Goal: Information Seeking & Learning: Learn about a topic

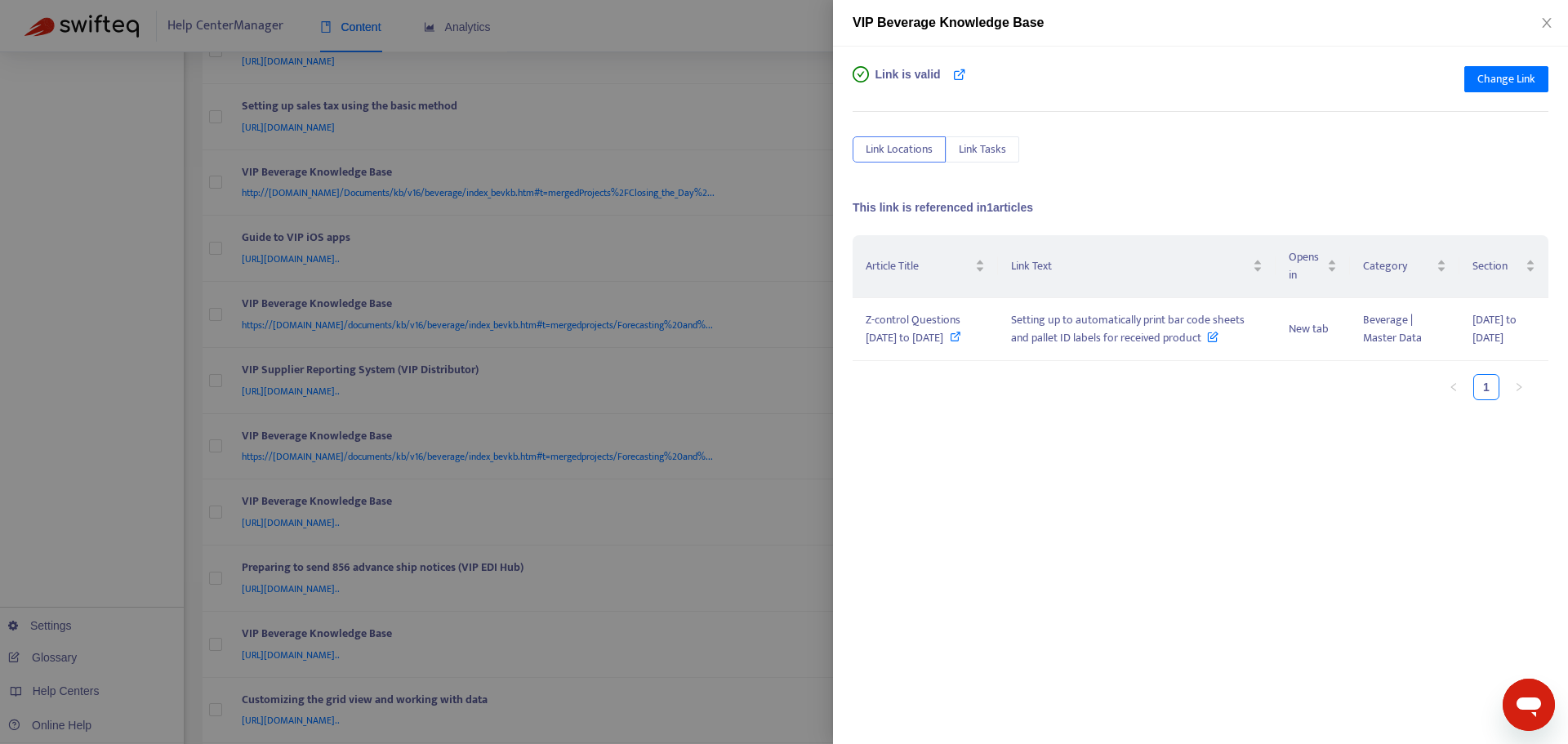
click at [774, 478] on div at bounding box center [784, 372] width 1568 height 744
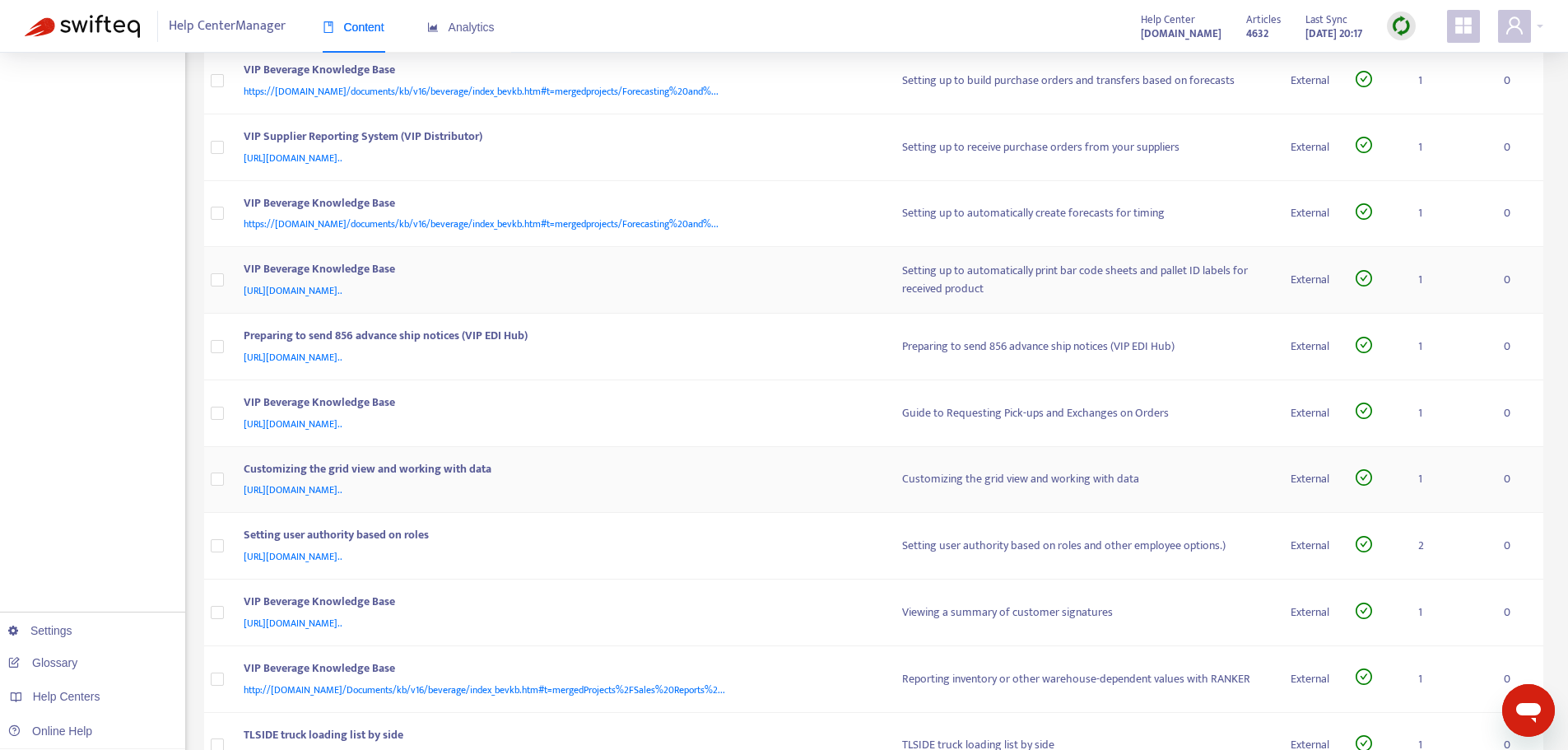
scroll to position [1758, 0]
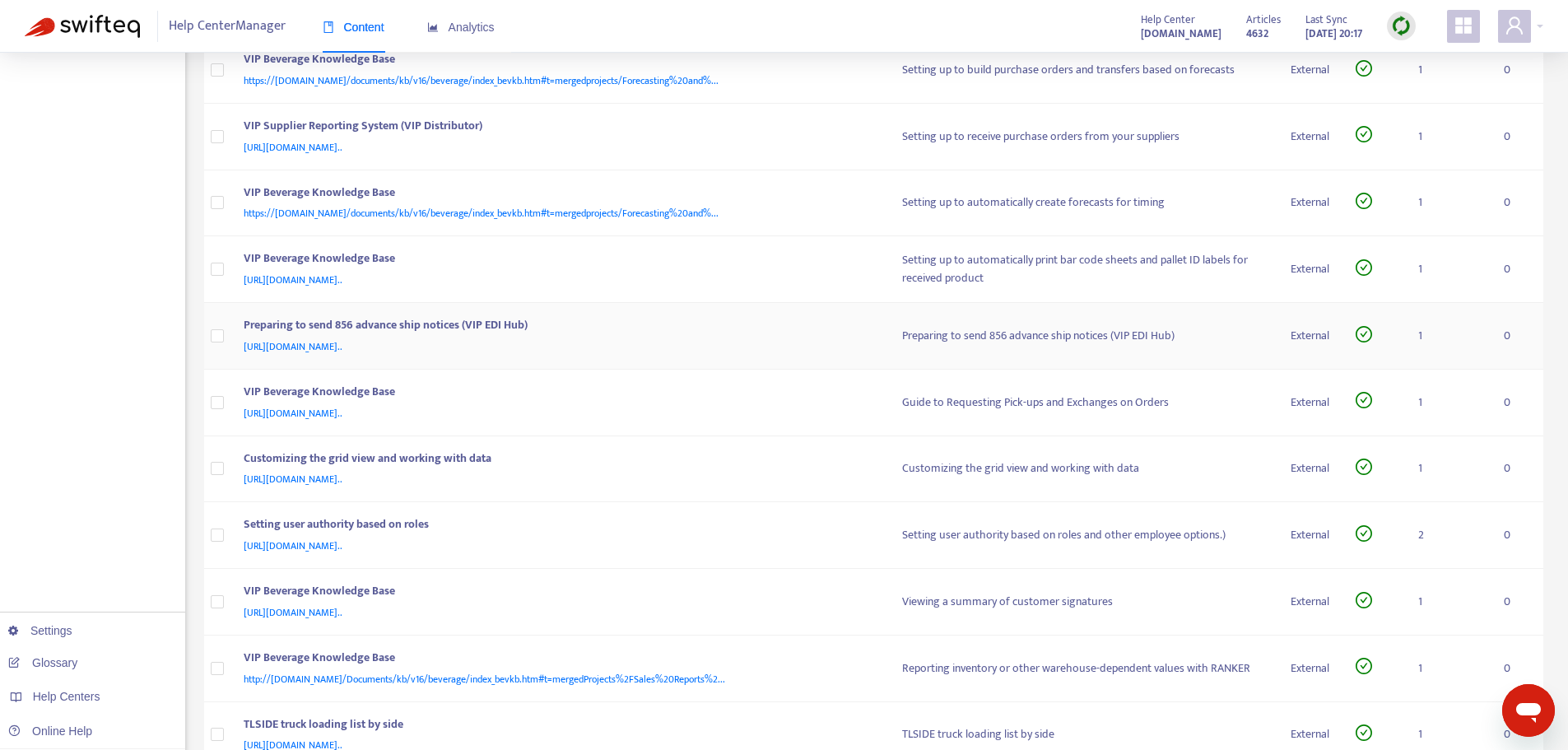
click at [755, 326] on div "Preparing to send 856 advance ship notices (VIP EDI Hub)" at bounding box center [557, 326] width 626 height 21
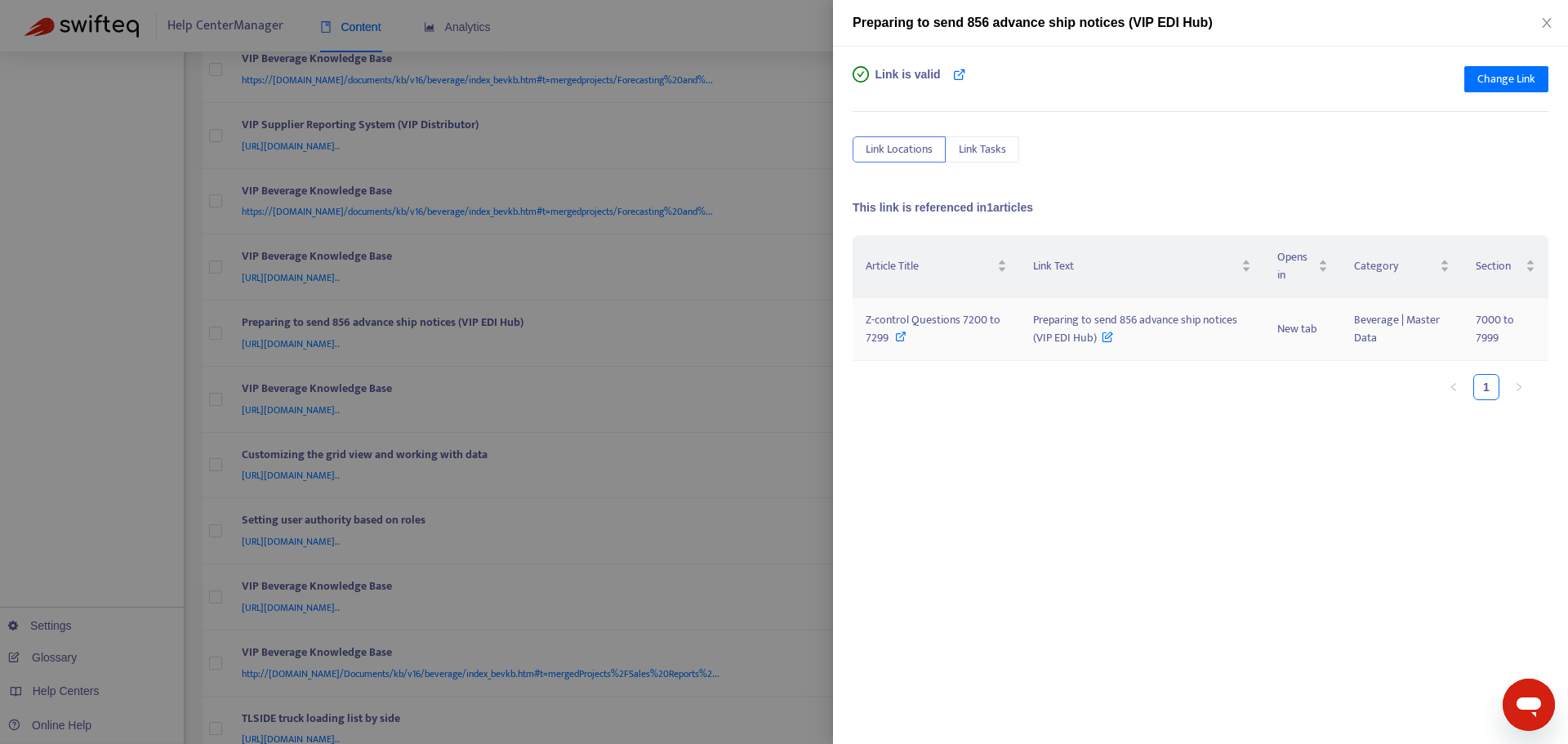
click at [895, 334] on icon at bounding box center [901, 336] width 11 height 11
click at [801, 434] on div at bounding box center [784, 372] width 1568 height 744
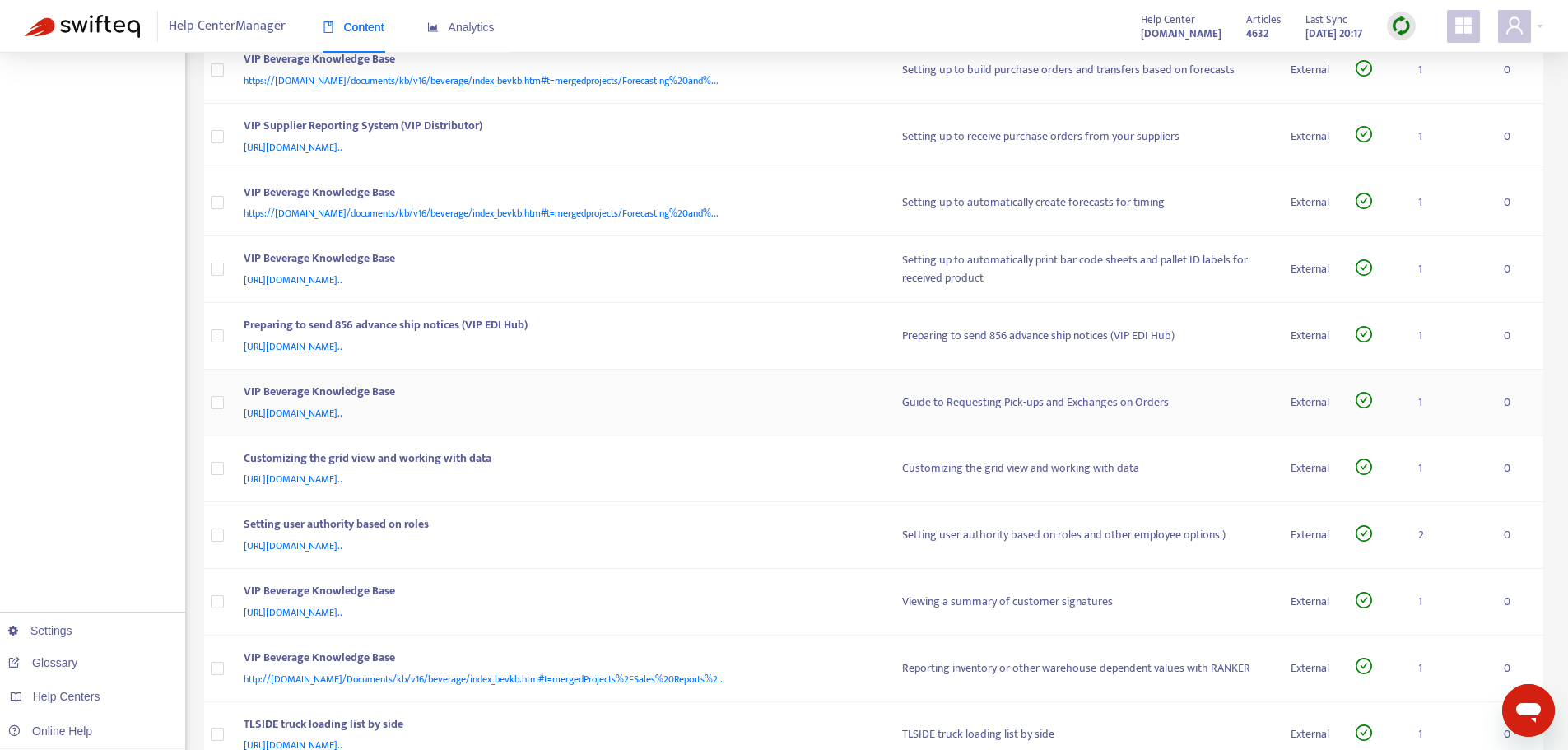
click at [755, 409] on div "[URL][DOMAIN_NAME].." at bounding box center [557, 413] width 626 height 18
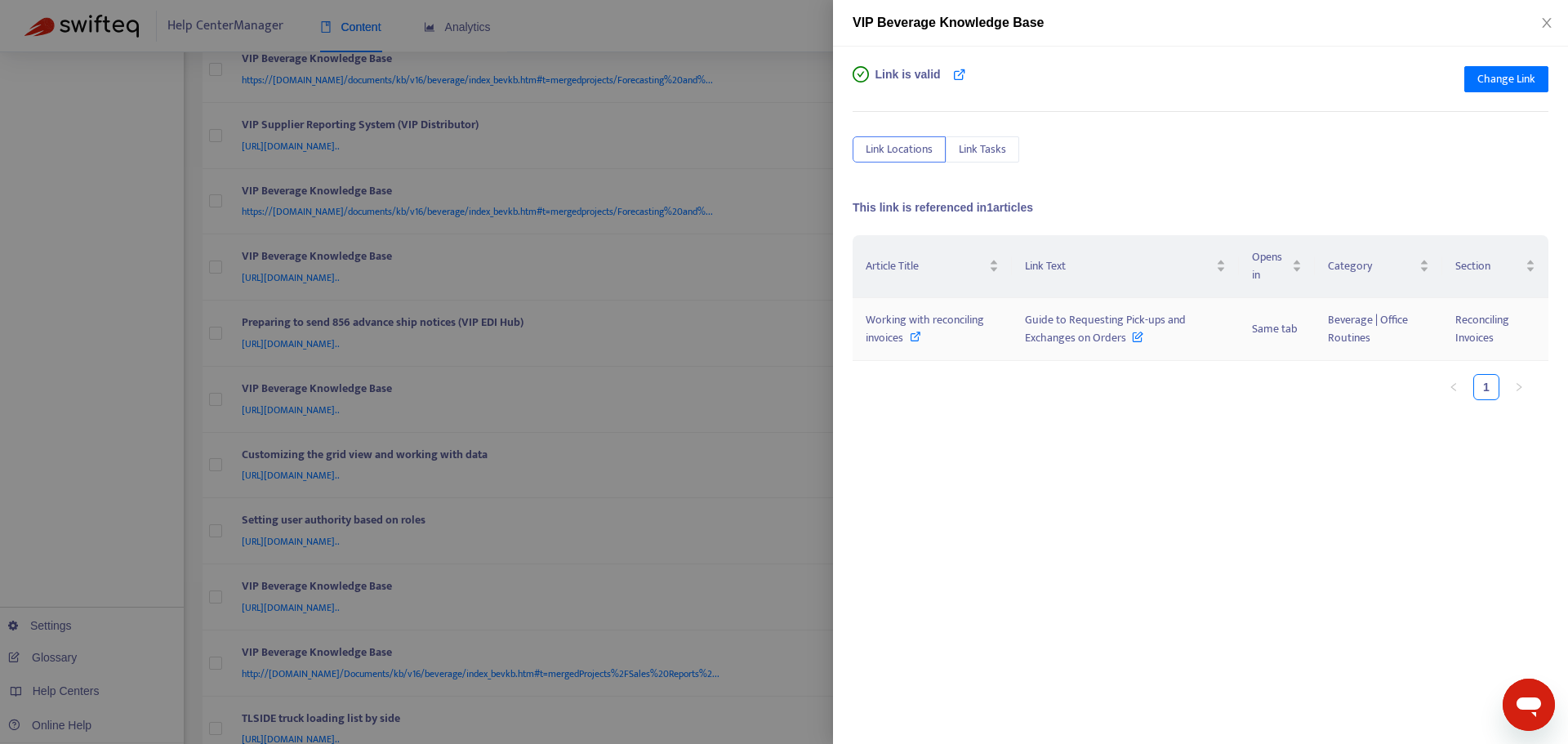
click at [914, 338] on icon at bounding box center [915, 336] width 11 height 11
click at [789, 422] on div at bounding box center [784, 372] width 1568 height 744
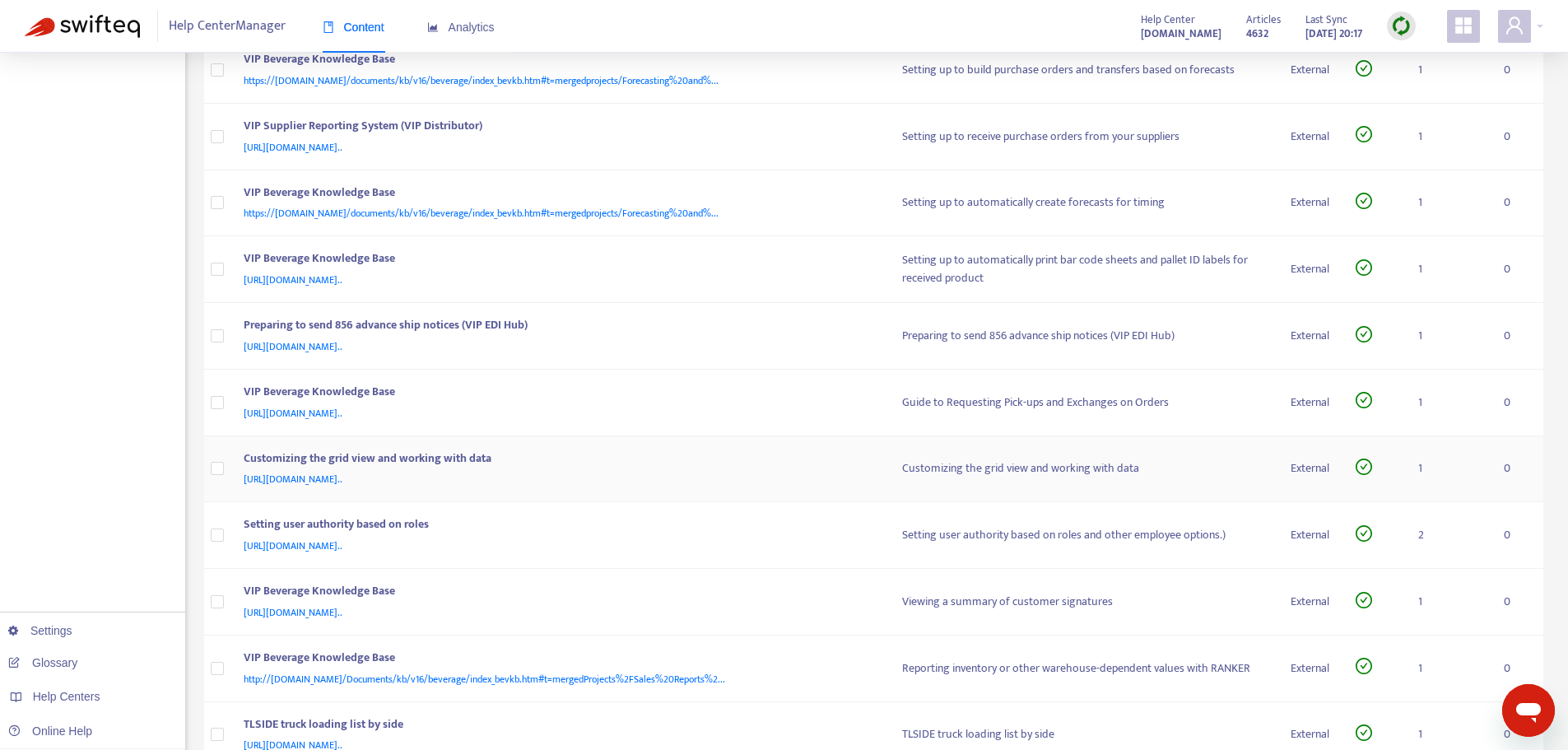
click at [771, 455] on div "Customizing the grid view and working with data" at bounding box center [557, 460] width 626 height 21
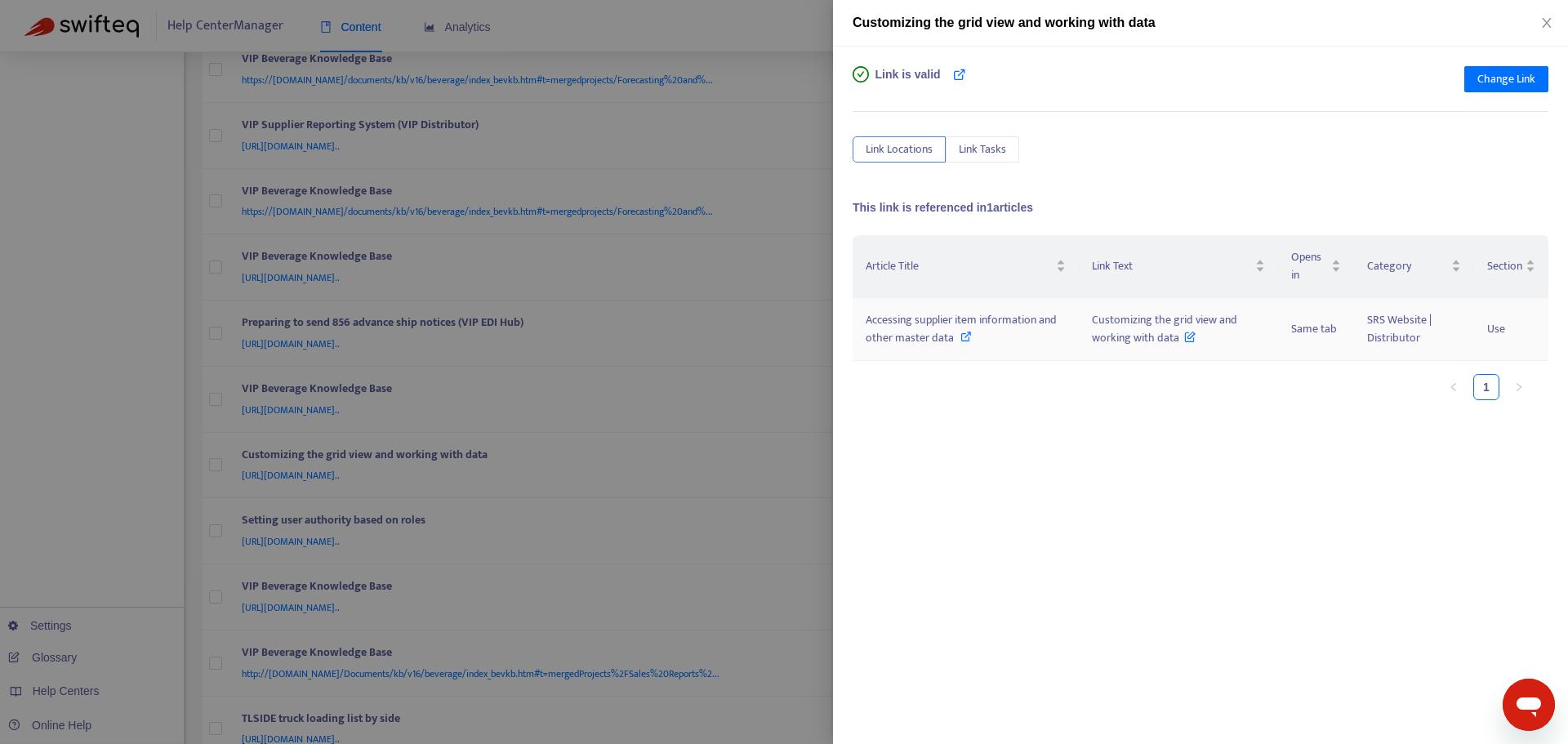
click at [964, 335] on icon at bounding box center [966, 336] width 11 height 11
click at [819, 330] on div at bounding box center [784, 372] width 1568 height 744
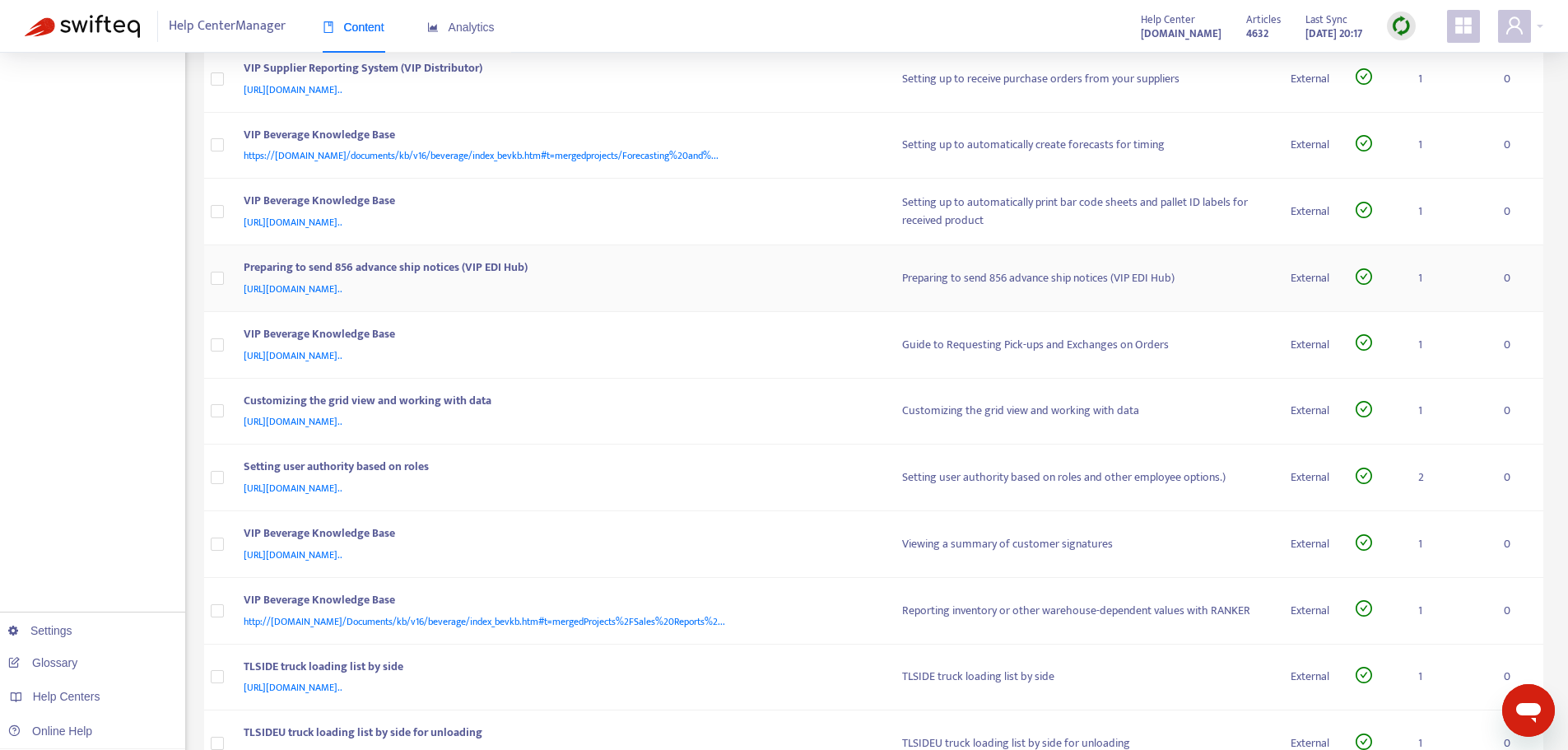
scroll to position [1841, 0]
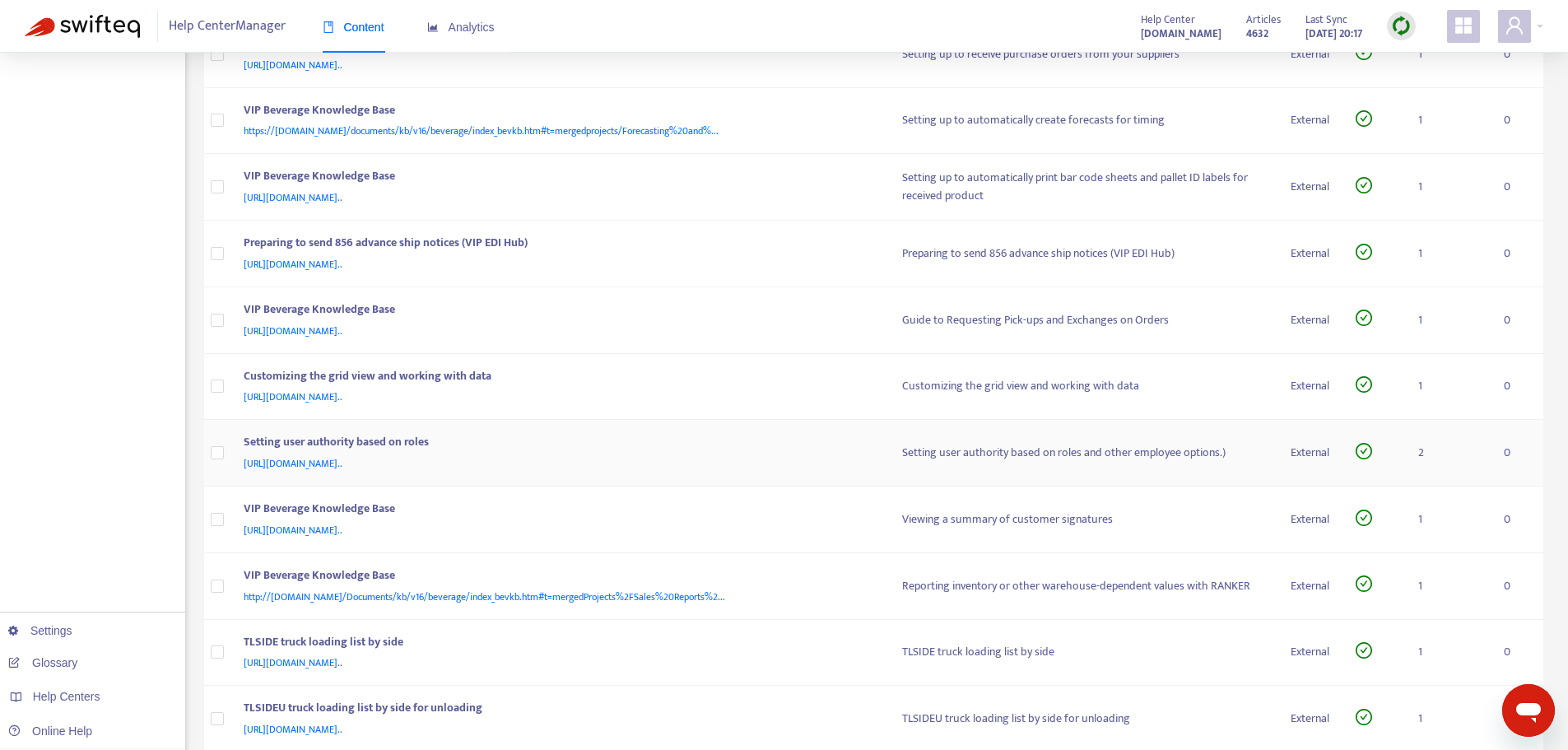
click at [764, 459] on div "[URL][DOMAIN_NAME].." at bounding box center [557, 463] width 626 height 18
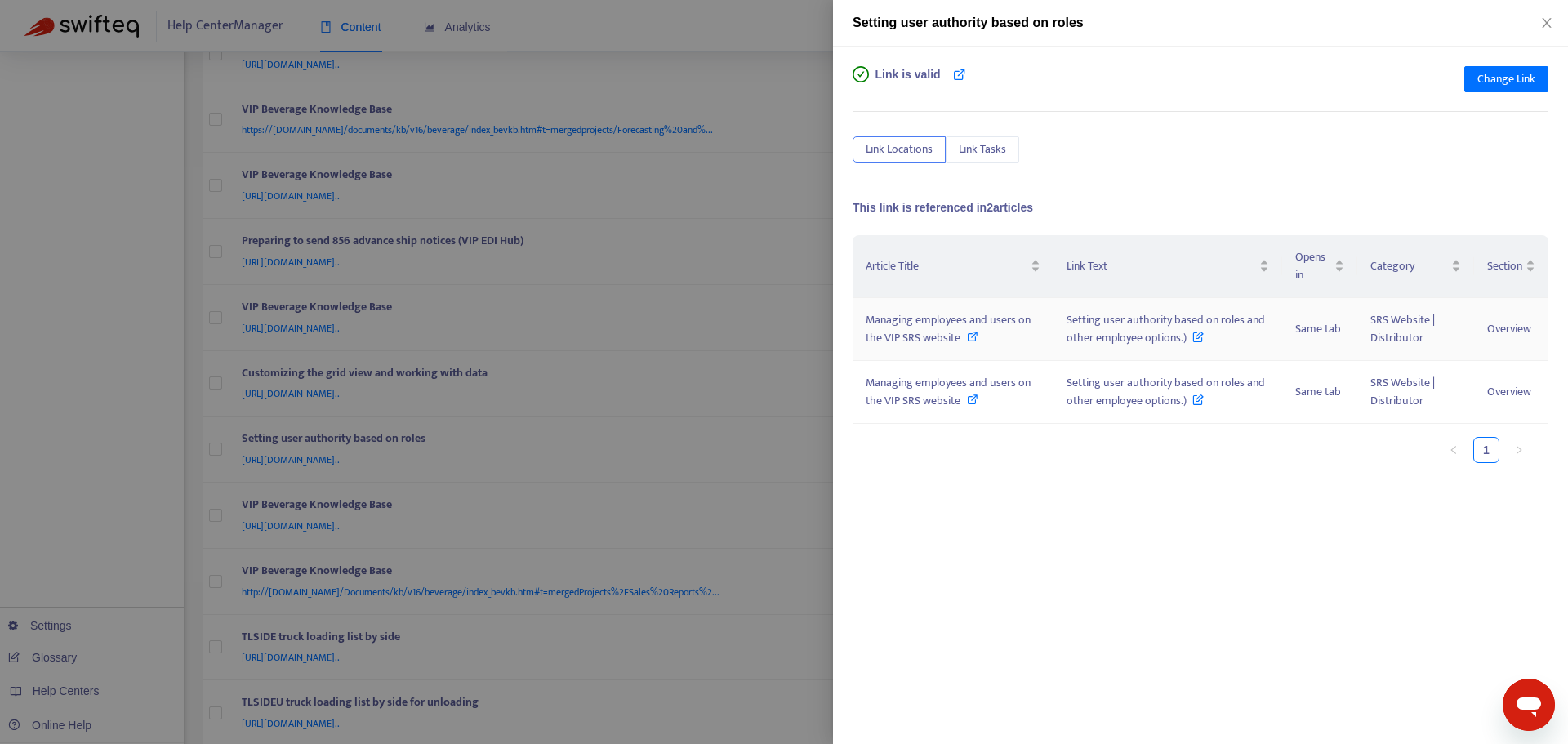
click at [974, 331] on icon at bounding box center [972, 336] width 11 height 11
click at [749, 386] on div at bounding box center [784, 372] width 1568 height 744
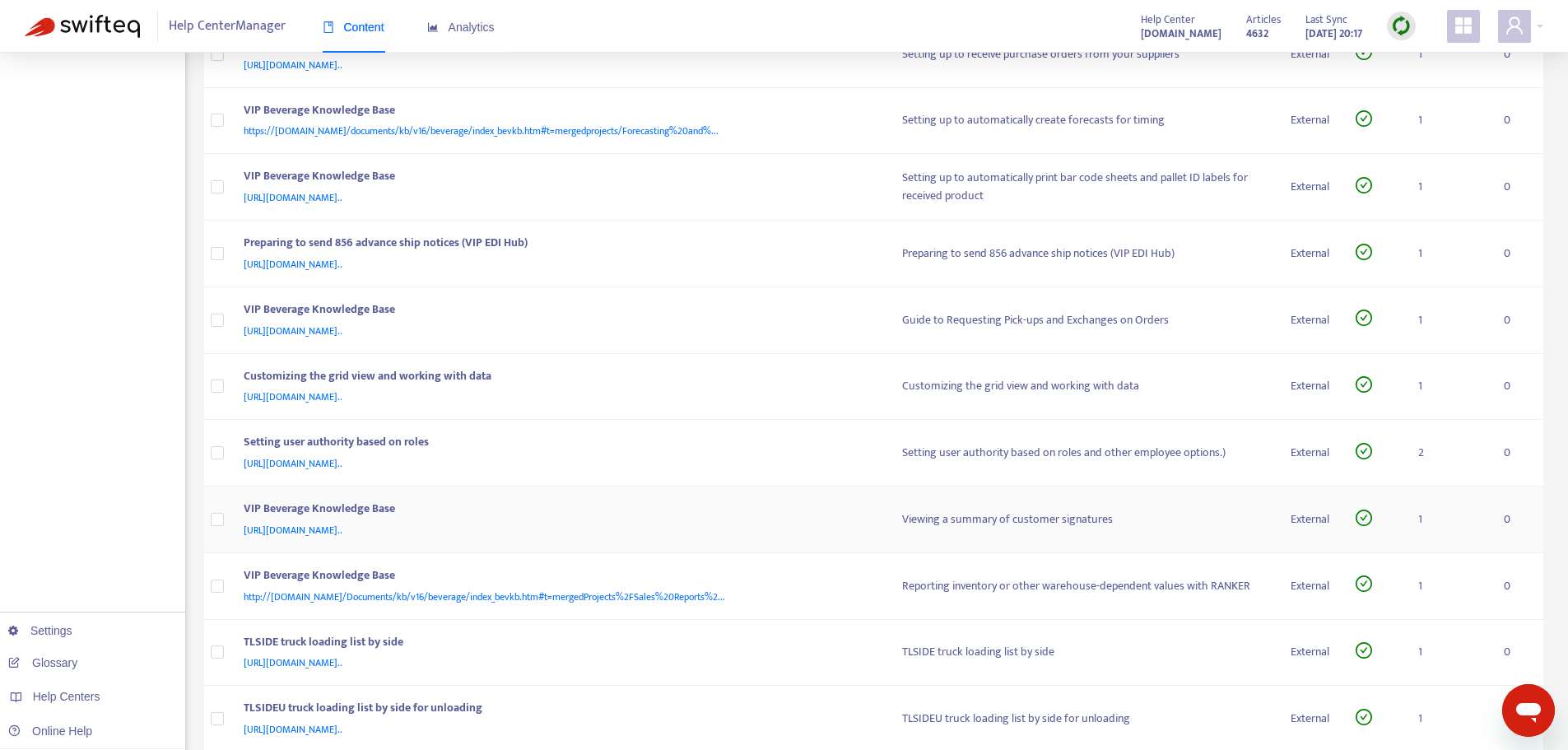
click at [799, 518] on div "VIP Beverage Knowledge Base" at bounding box center [557, 510] width 626 height 21
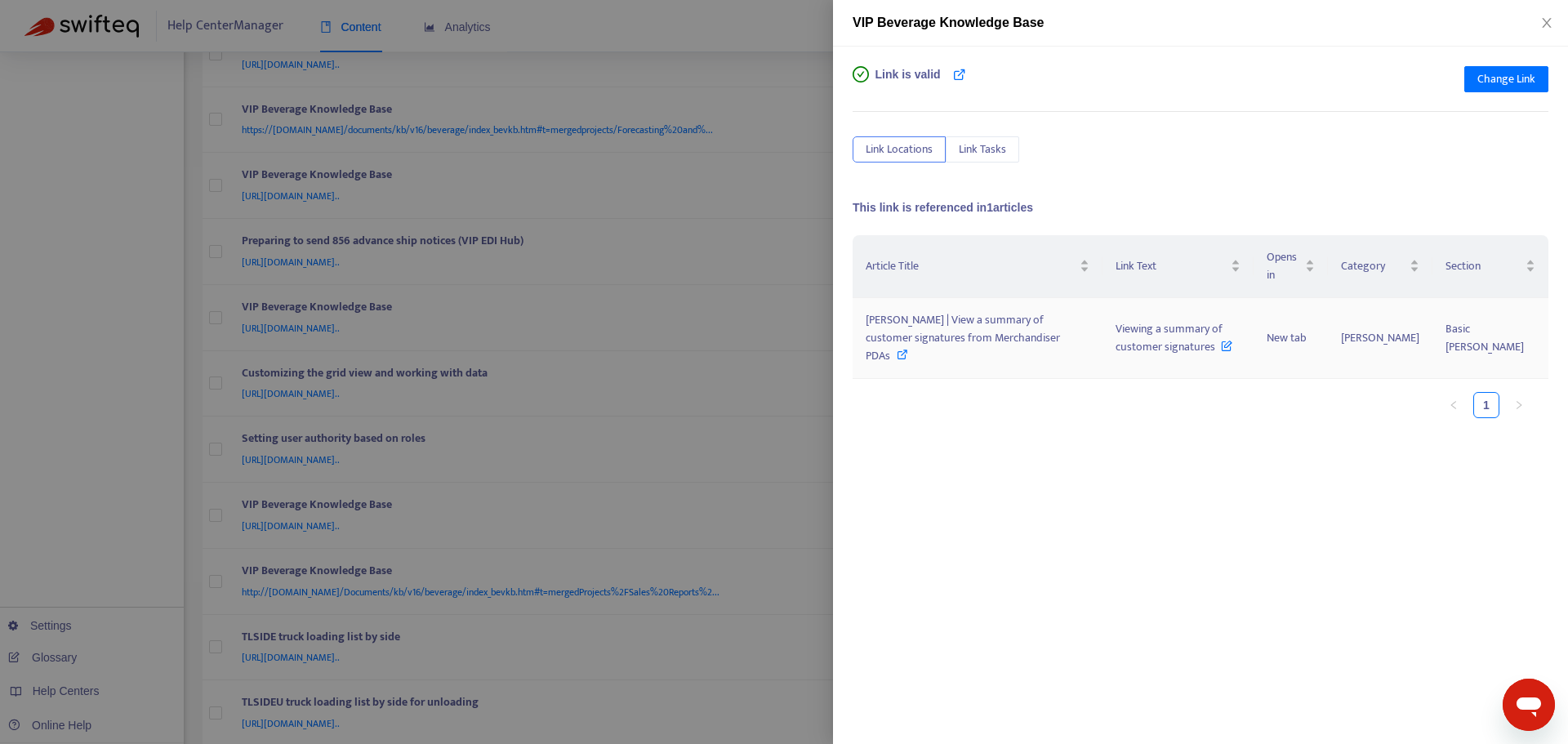
click at [908, 348] on icon at bounding box center [902, 354] width 11 height 11
click at [797, 344] on div at bounding box center [784, 372] width 1568 height 744
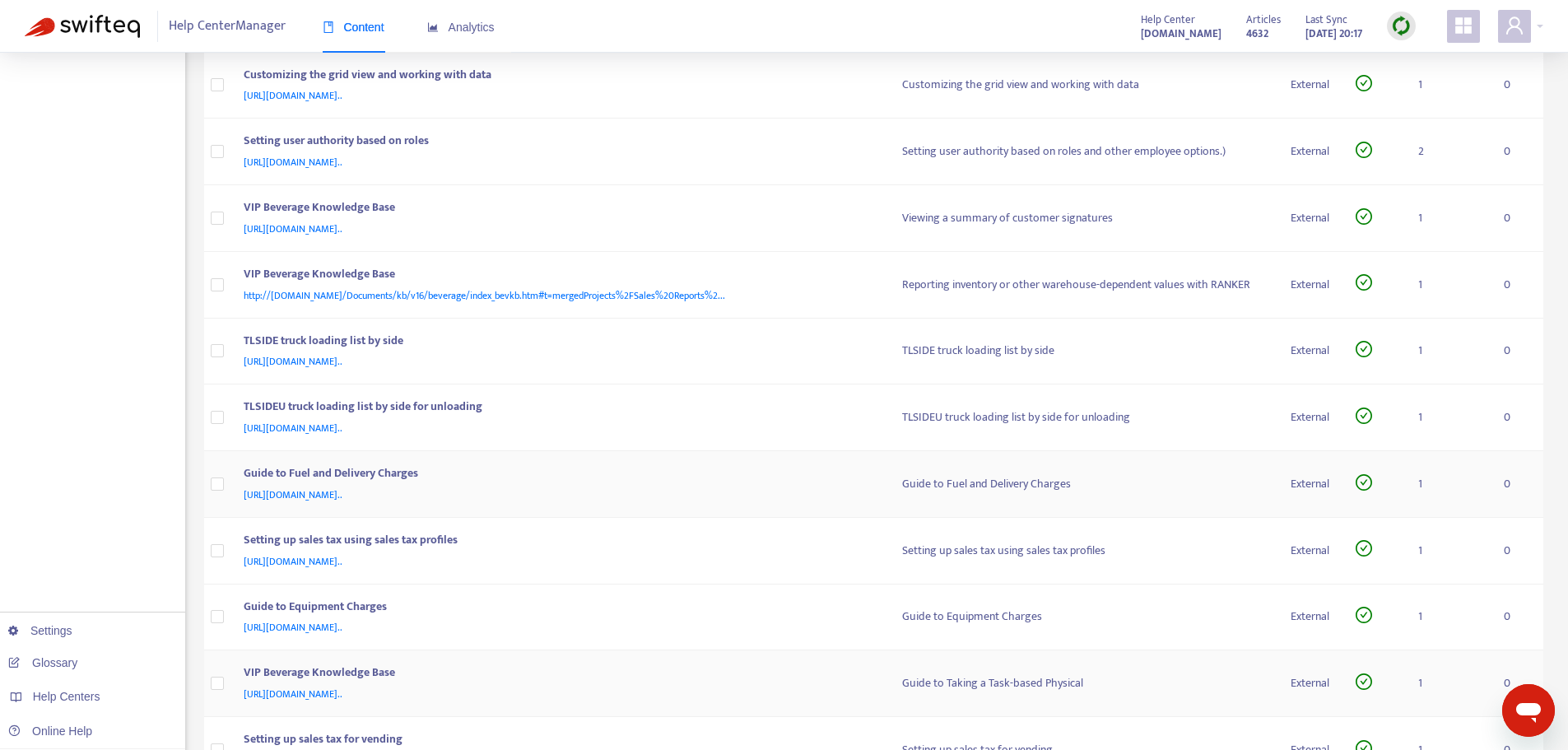
scroll to position [2087, 0]
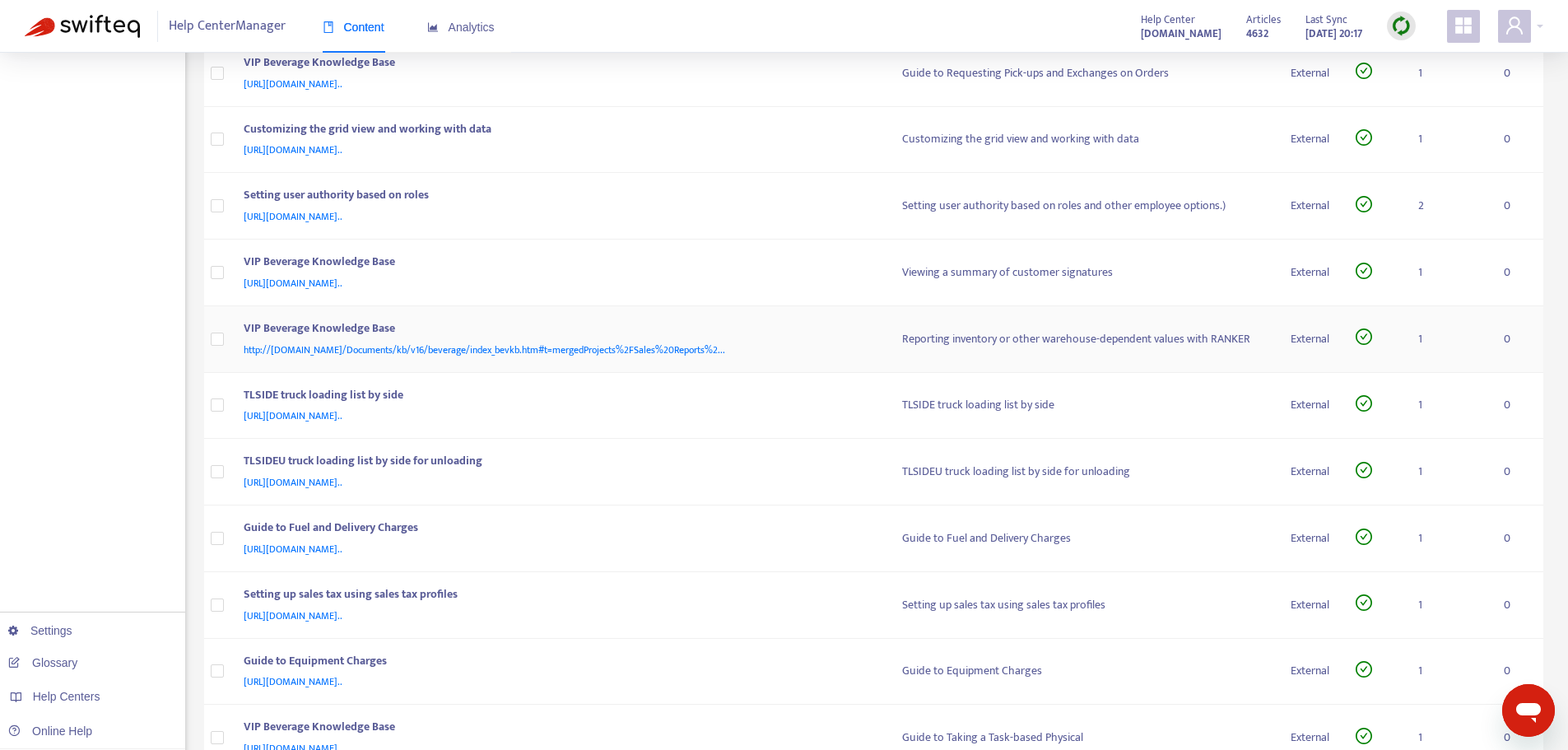
click at [837, 351] on div "http://[DOMAIN_NAME]/Documents/kb/v16/beverage/index_bevkb.htm#t=mergedProjects…" at bounding box center [557, 349] width 626 height 18
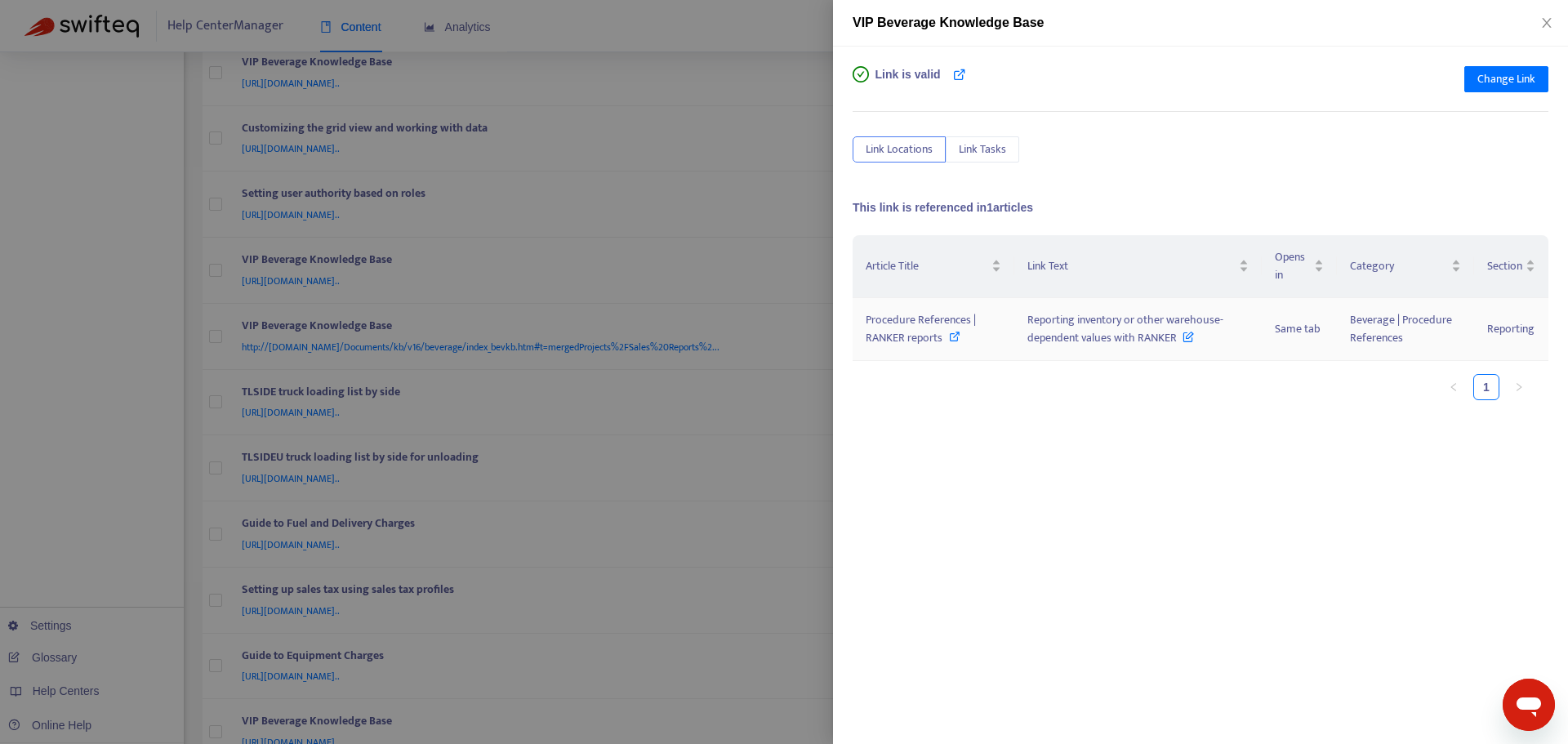
click at [956, 335] on icon at bounding box center [954, 336] width 11 height 11
click at [154, 210] on div at bounding box center [784, 372] width 1568 height 744
